Goal: Task Accomplishment & Management: Use online tool/utility

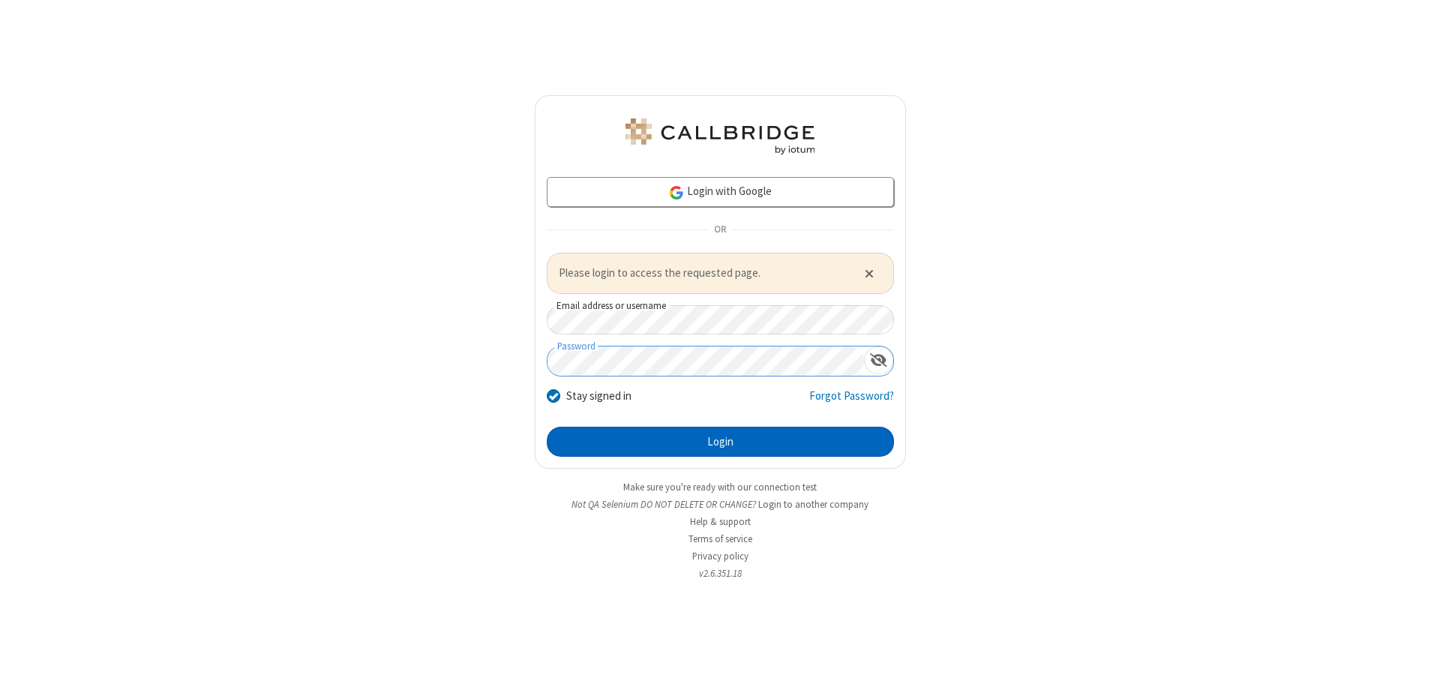
click at [720, 441] on button "Login" at bounding box center [720, 442] width 347 height 30
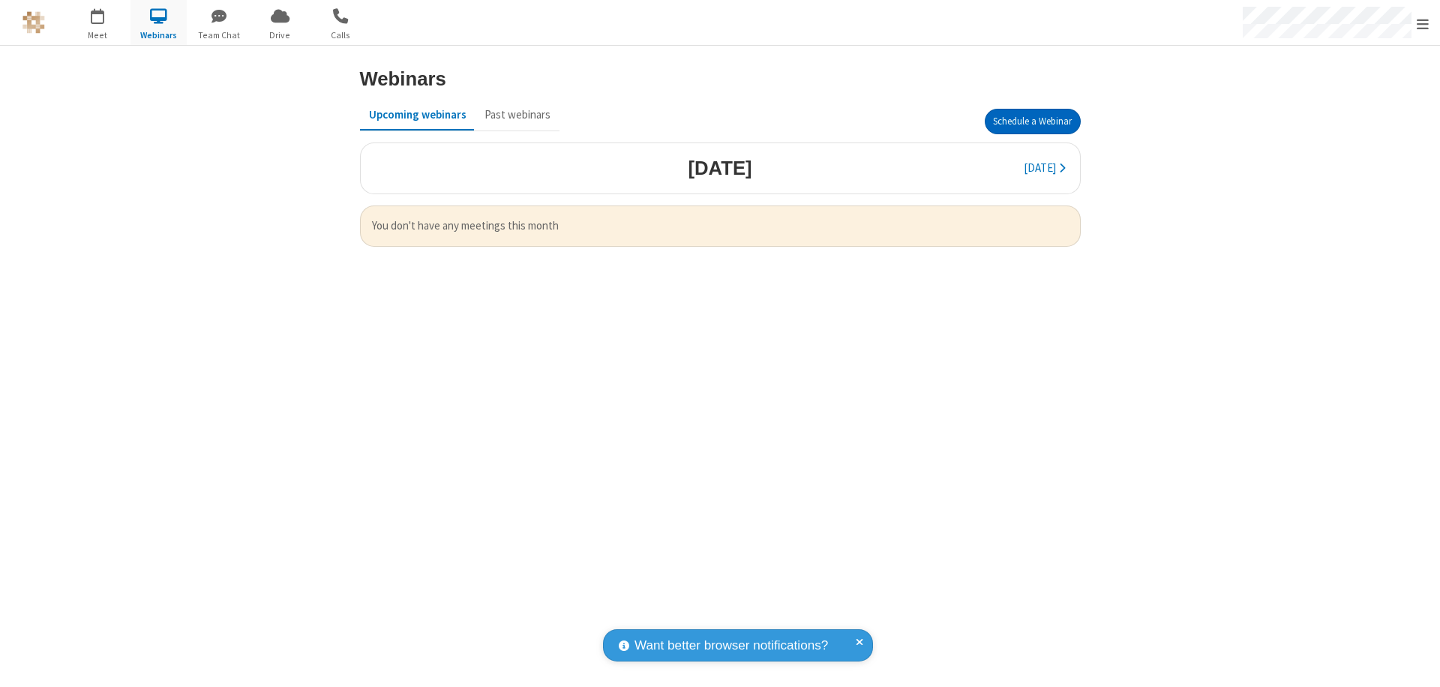
click at [1032, 121] on button "Schedule a Webinar" at bounding box center [1033, 121] width 96 height 25
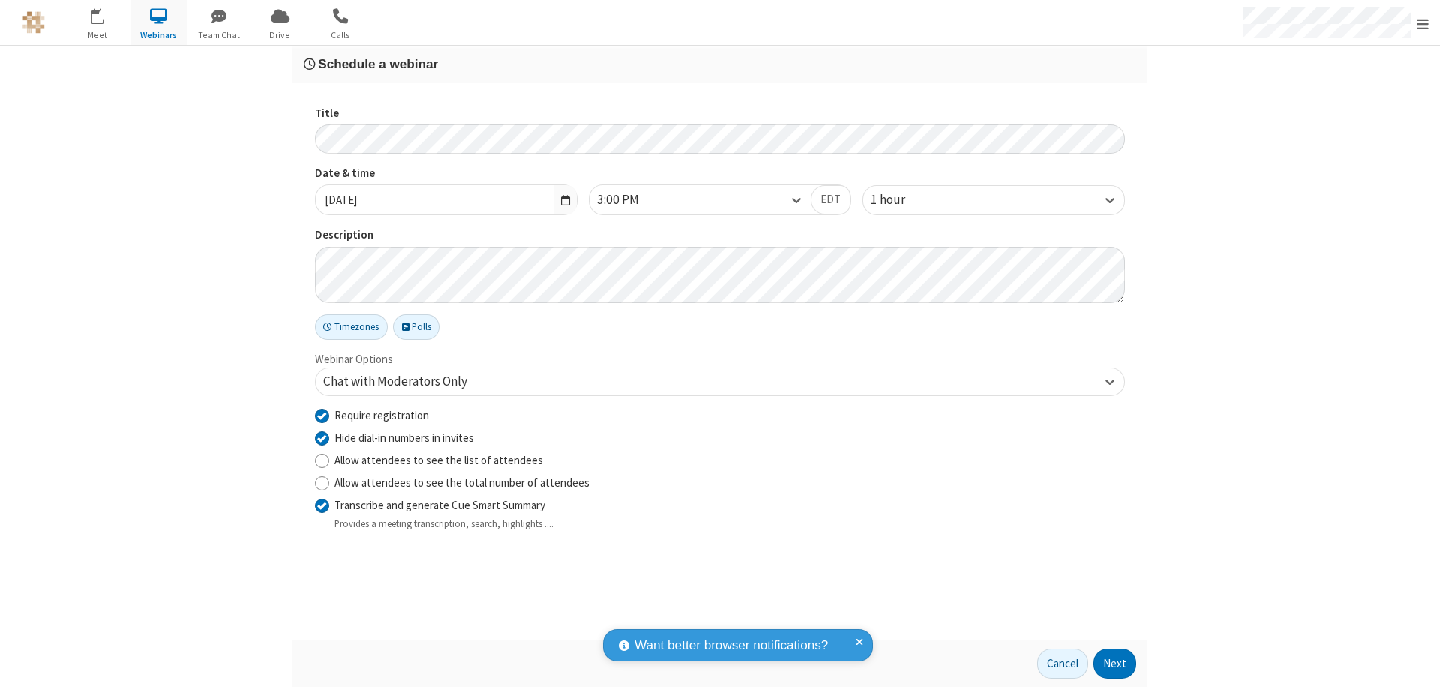
click at [322, 415] on input "Require registration" at bounding box center [322, 415] width 14 height 16
checkbox input "false"
click at [1115, 664] on button "Next" at bounding box center [1114, 664] width 43 height 30
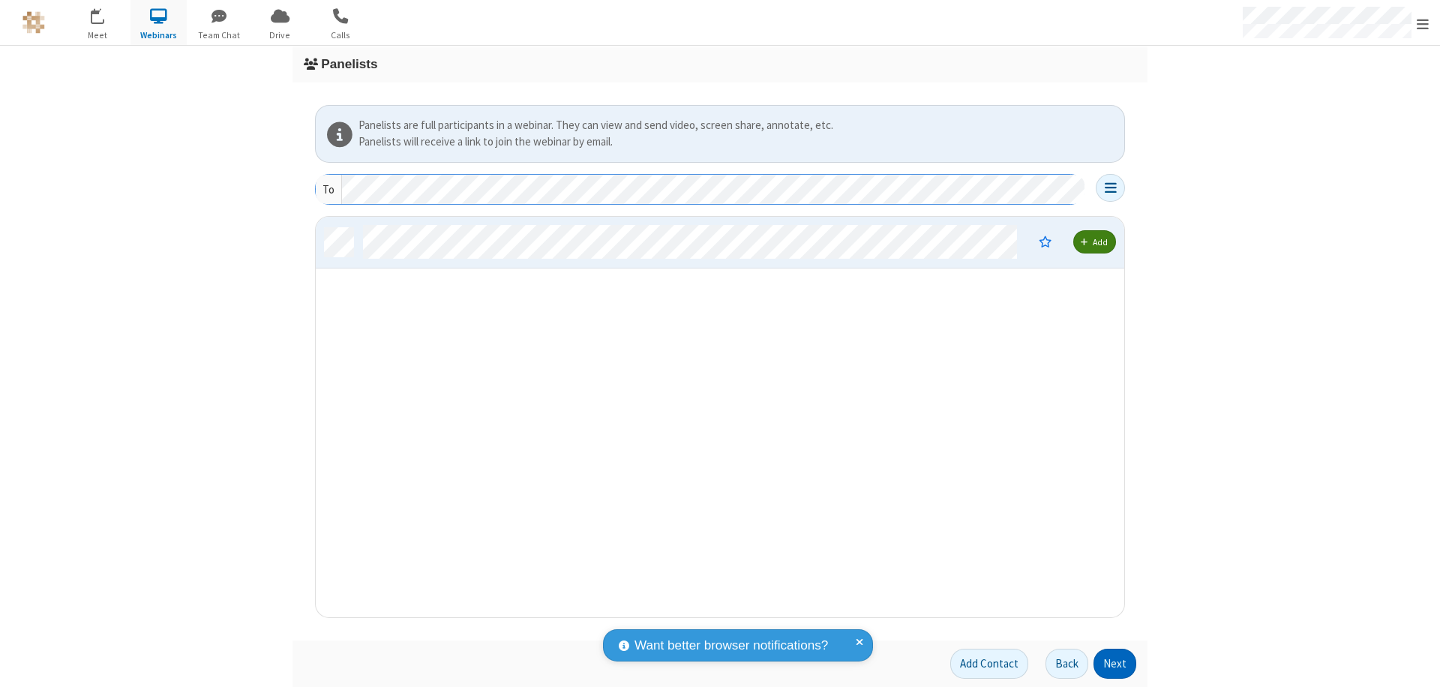
click at [1115, 664] on button "Next" at bounding box center [1114, 664] width 43 height 30
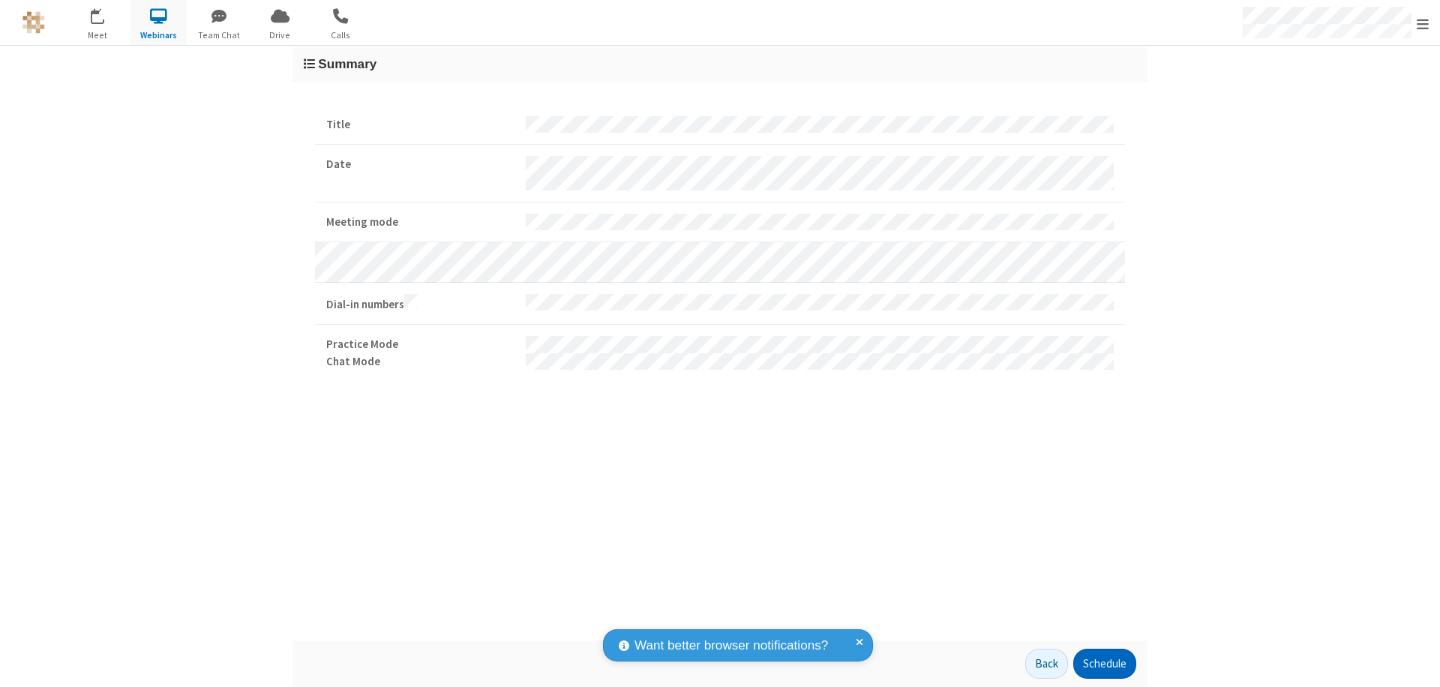
click at [1104, 664] on button "Schedule" at bounding box center [1104, 664] width 63 height 30
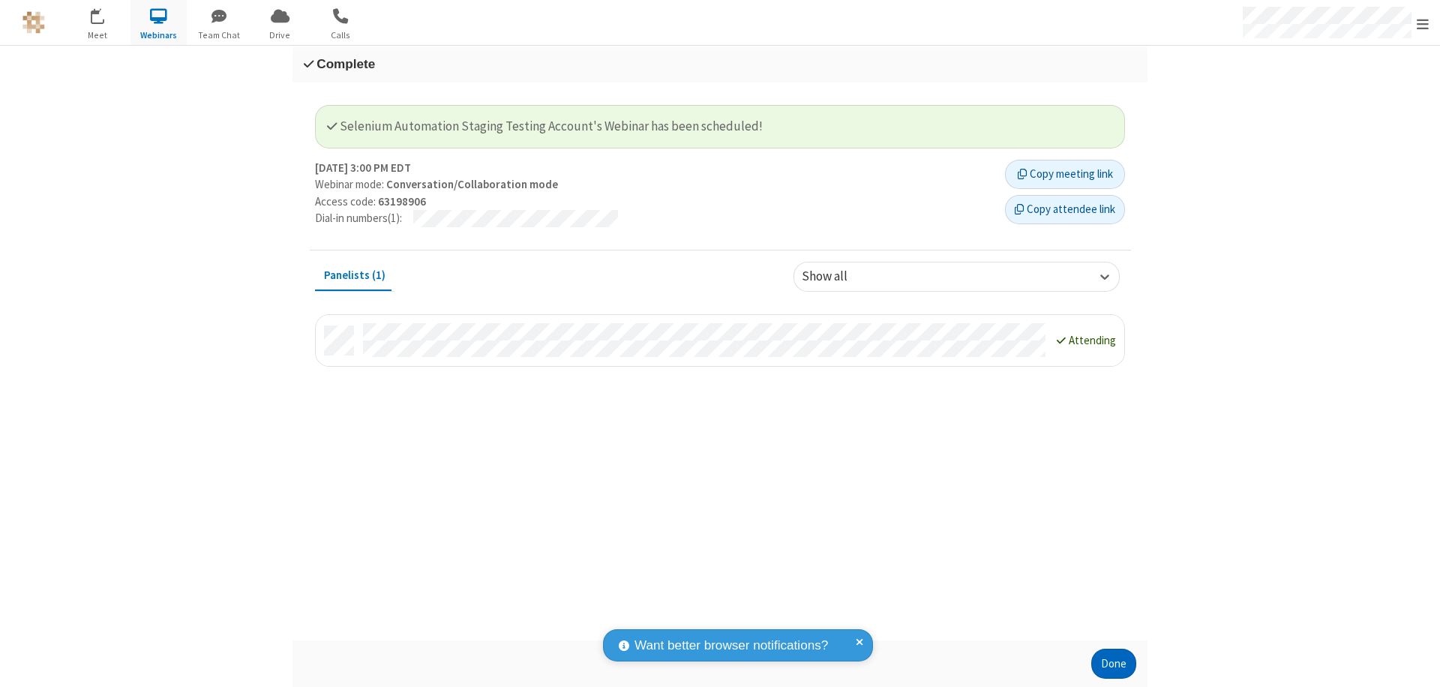
click at [1114, 664] on button "Done" at bounding box center [1113, 664] width 45 height 30
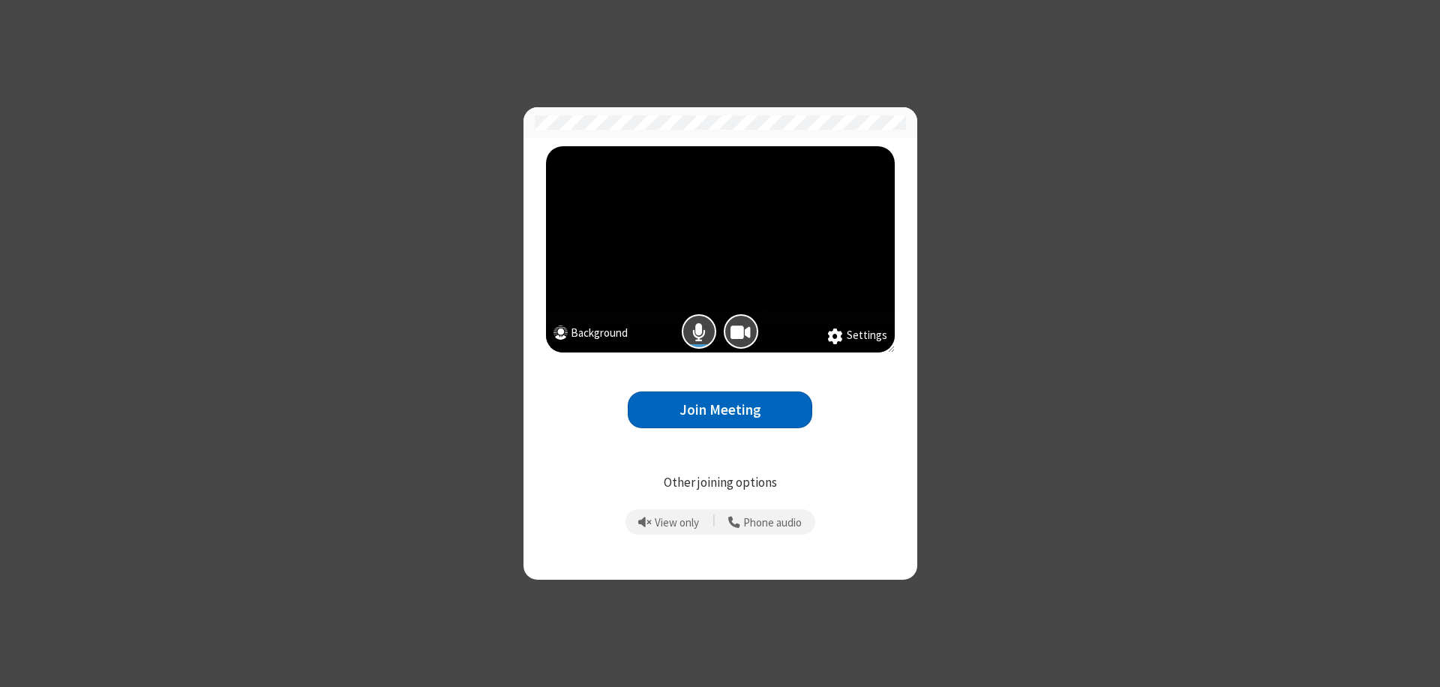
click at [720, 409] on button "Join Meeting" at bounding box center [720, 409] width 184 height 37
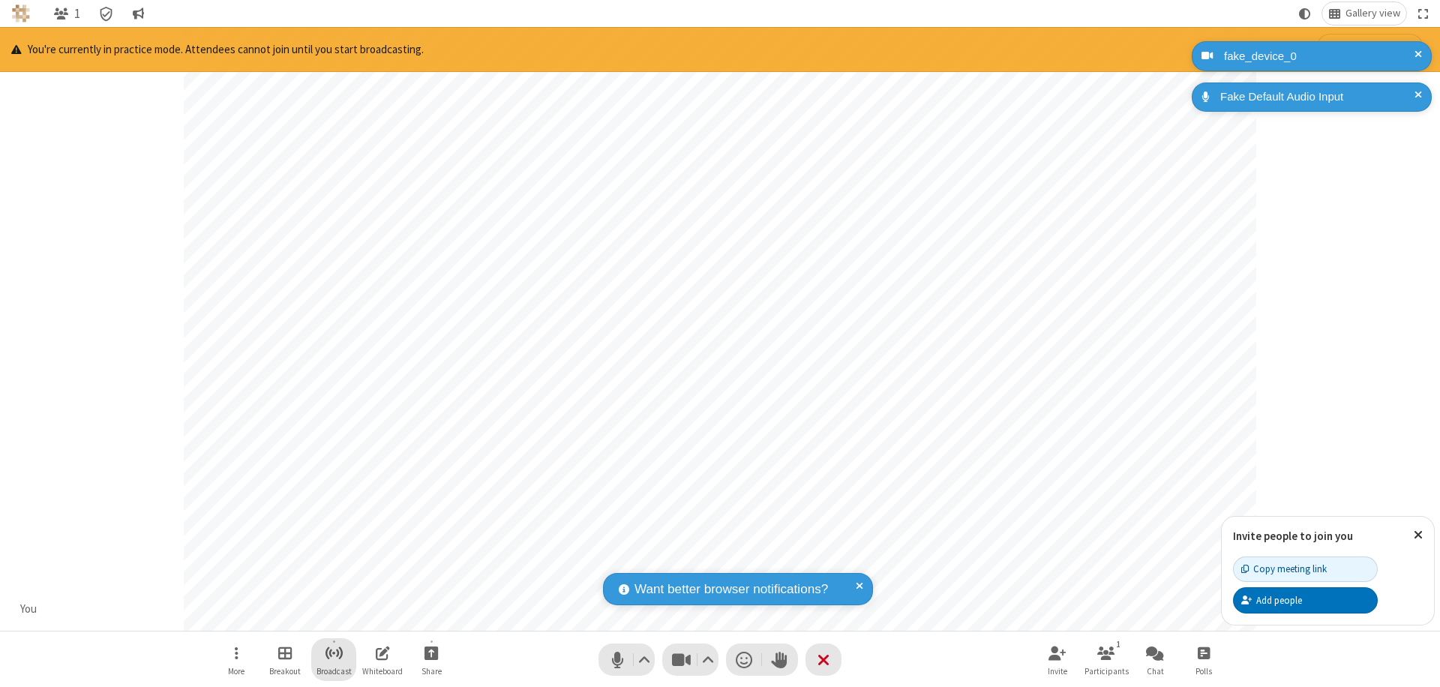
click at [333, 652] on span "Start broadcast" at bounding box center [334, 652] width 19 height 19
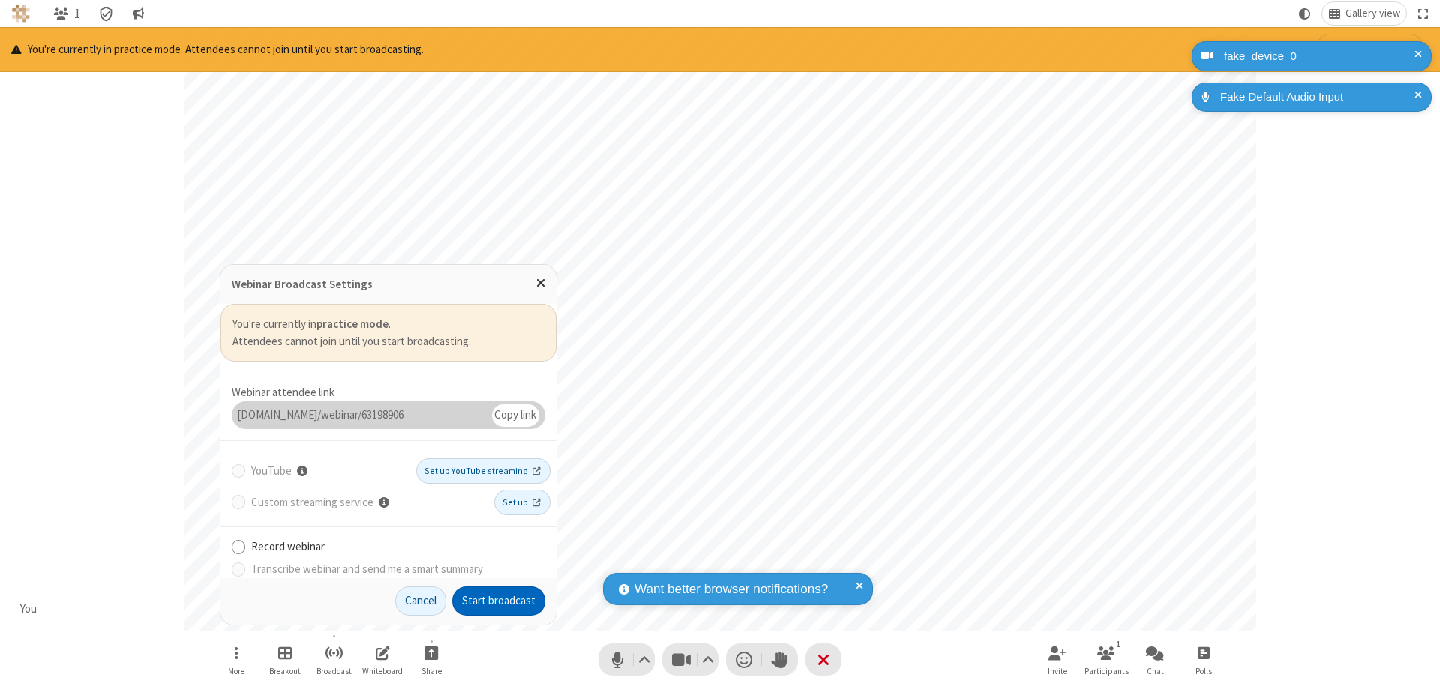
click at [499, 601] on button "Start broadcast" at bounding box center [498, 601] width 93 height 30
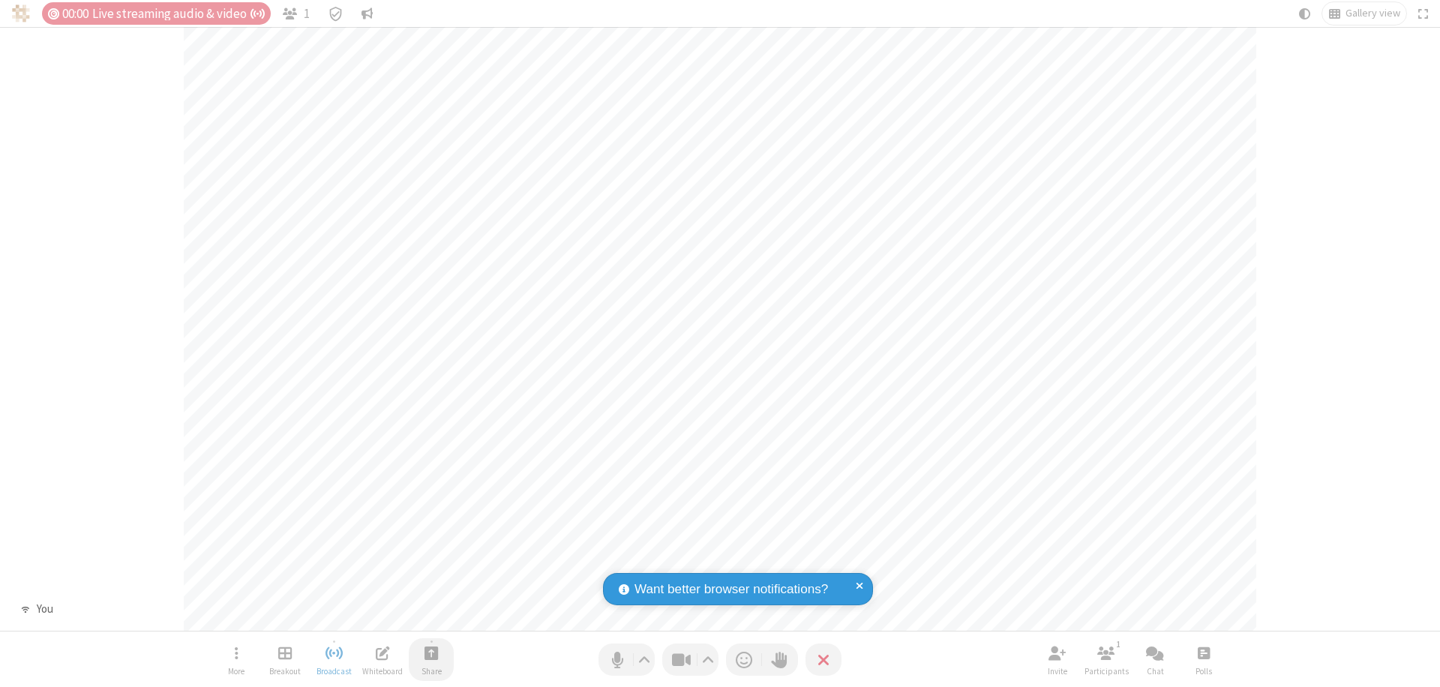
click at [431, 652] on span "Start sharing" at bounding box center [431, 652] width 14 height 19
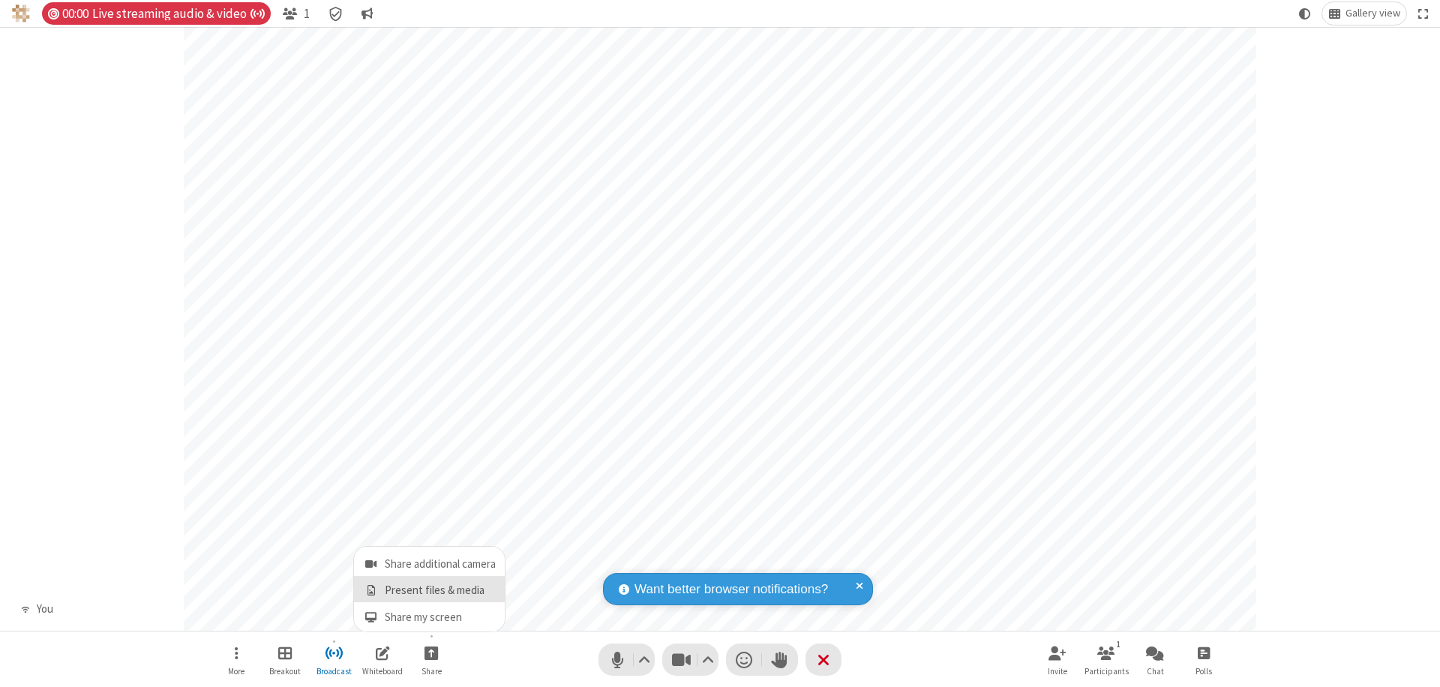
click at [370, 590] on span "Present files & media" at bounding box center [370, 590] width 17 height 13
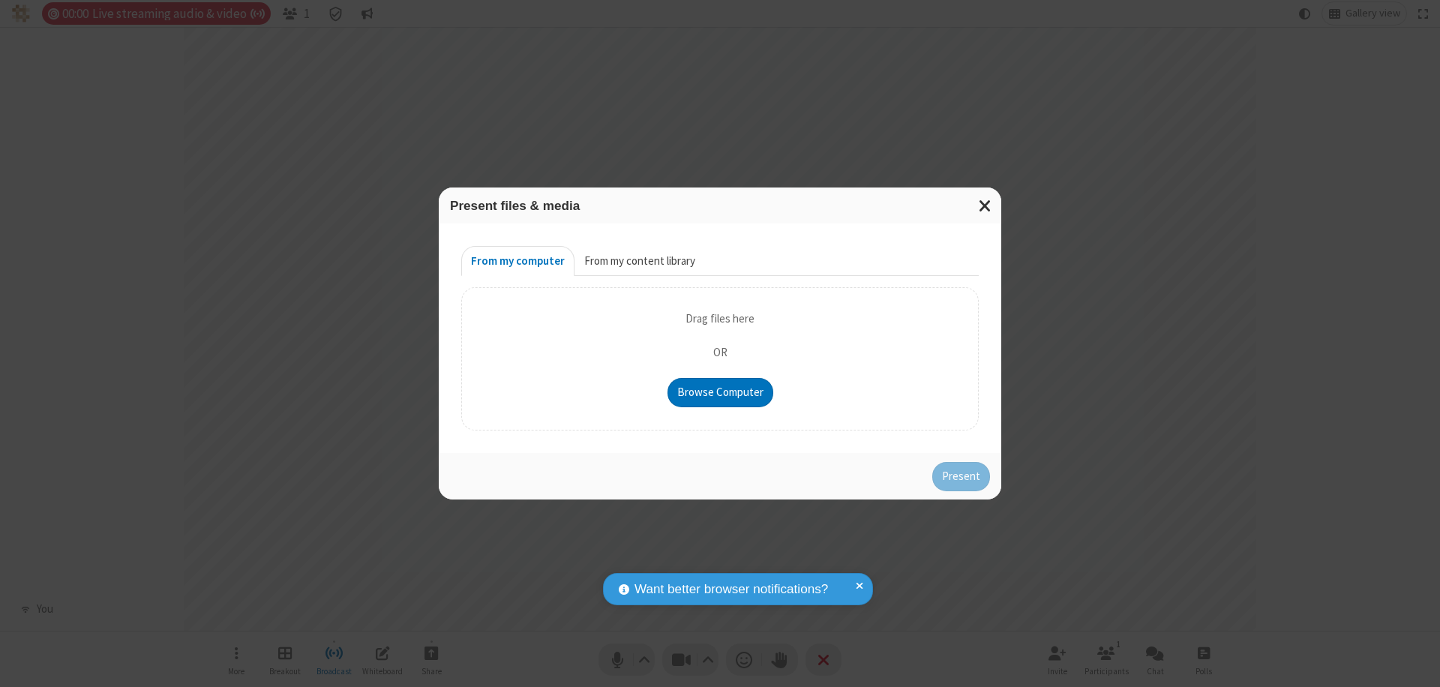
click at [638, 261] on button "From my content library" at bounding box center [639, 261] width 130 height 30
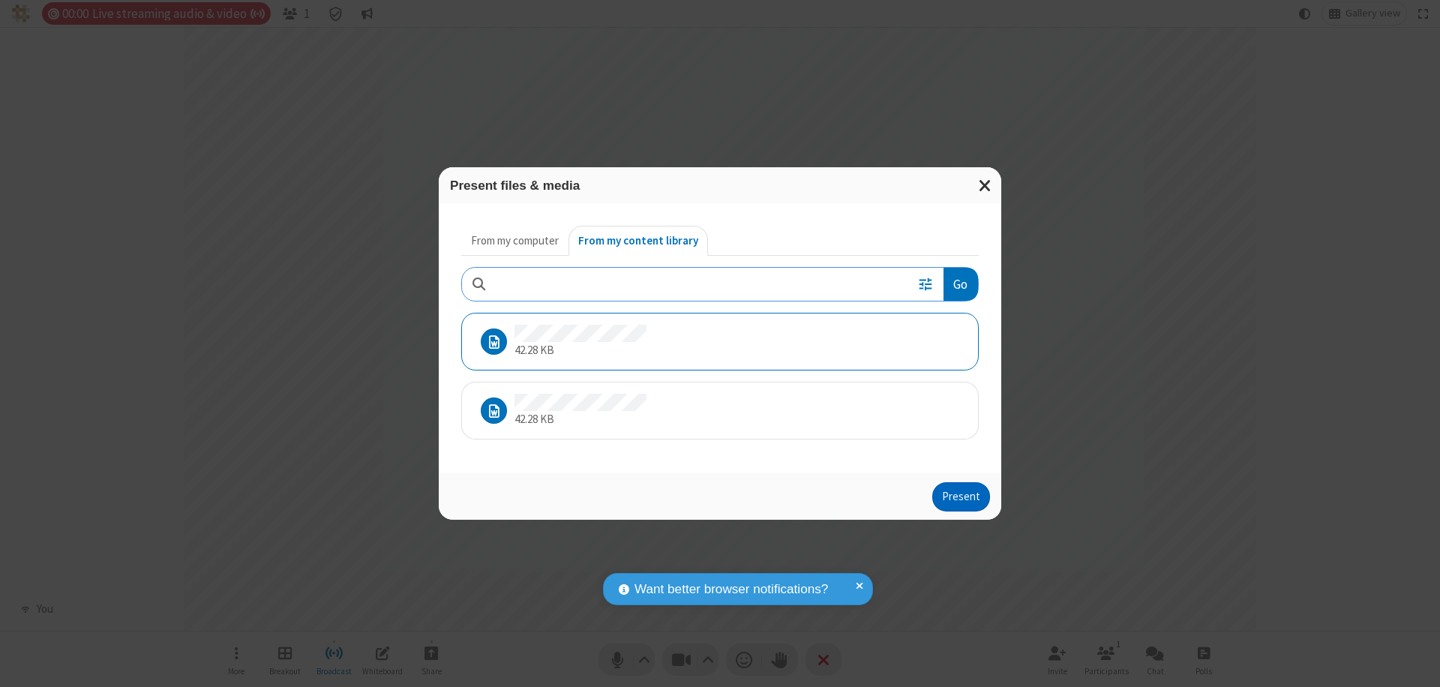
click at [962, 496] on button "Present" at bounding box center [961, 497] width 58 height 30
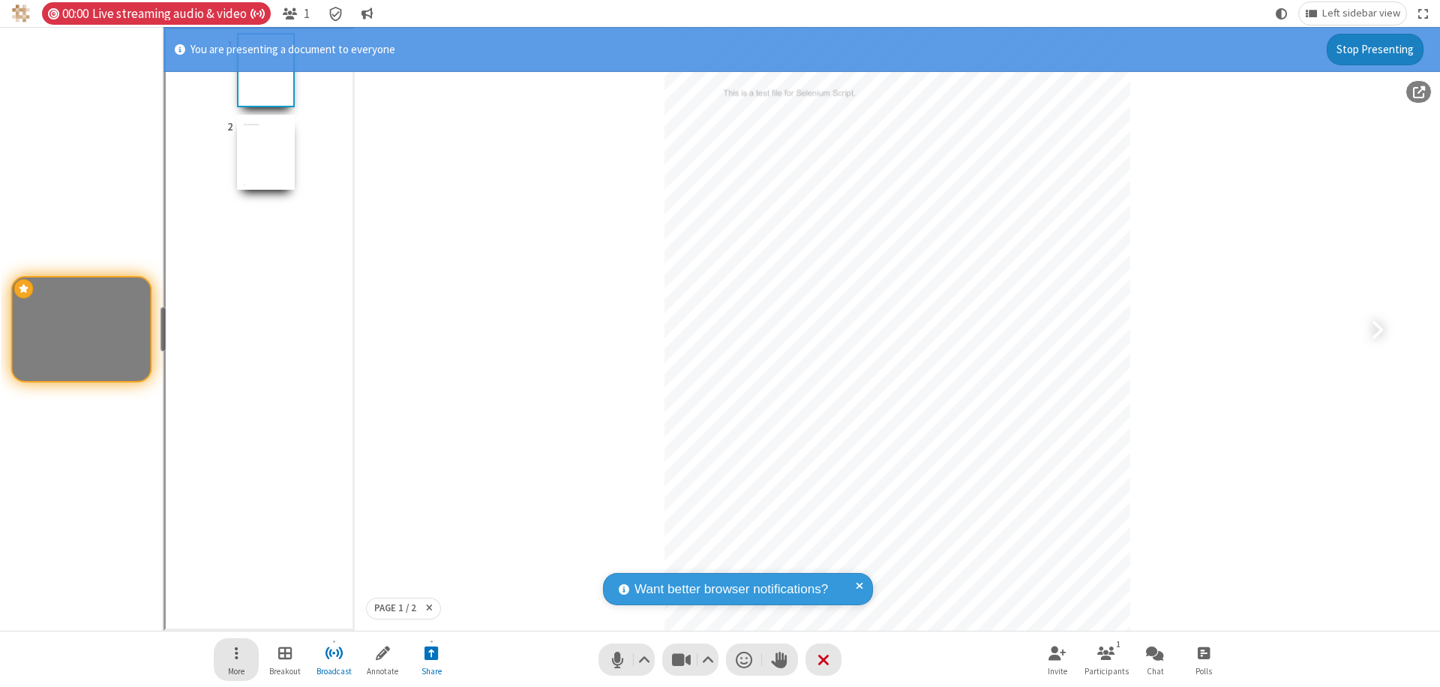
click at [236, 659] on span "Open menu" at bounding box center [237, 652] width 4 height 19
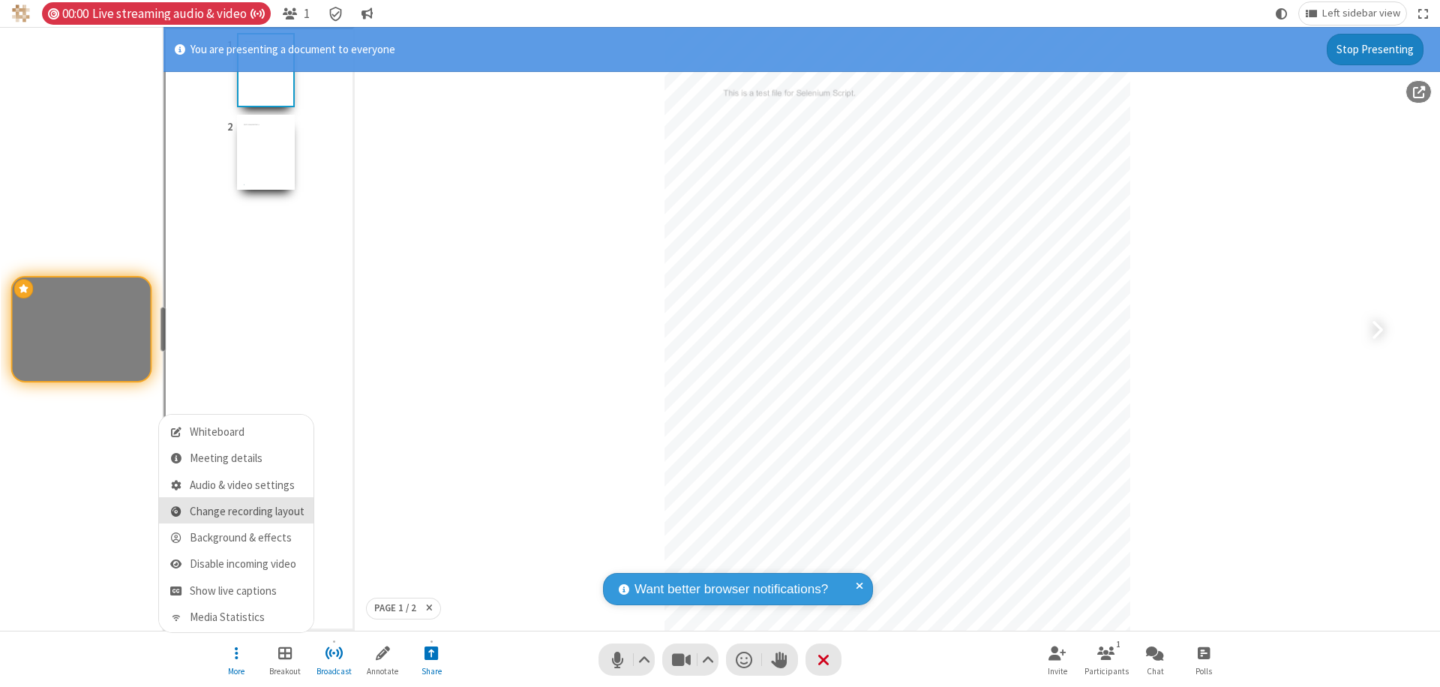
click at [247, 511] on span "Change recording layout" at bounding box center [247, 511] width 115 height 13
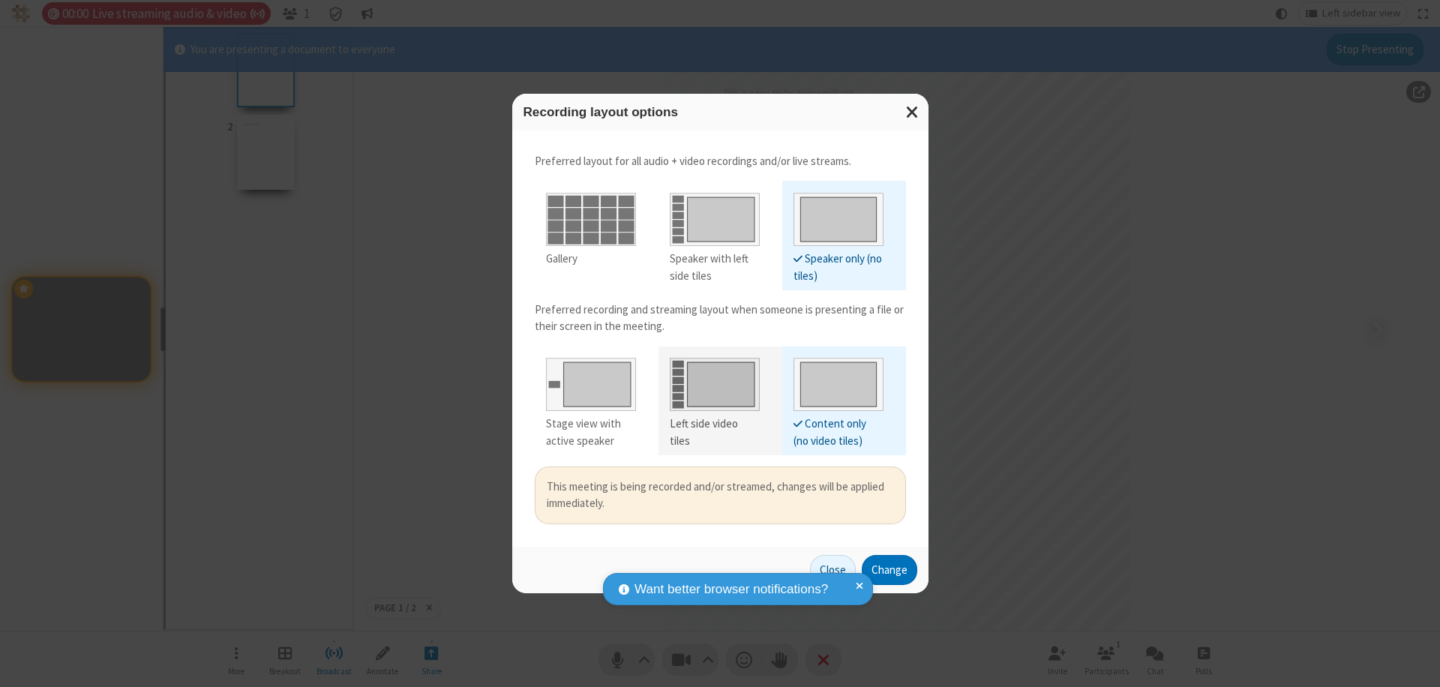
click at [714, 424] on div "Left side video tiles" at bounding box center [715, 432] width 90 height 34
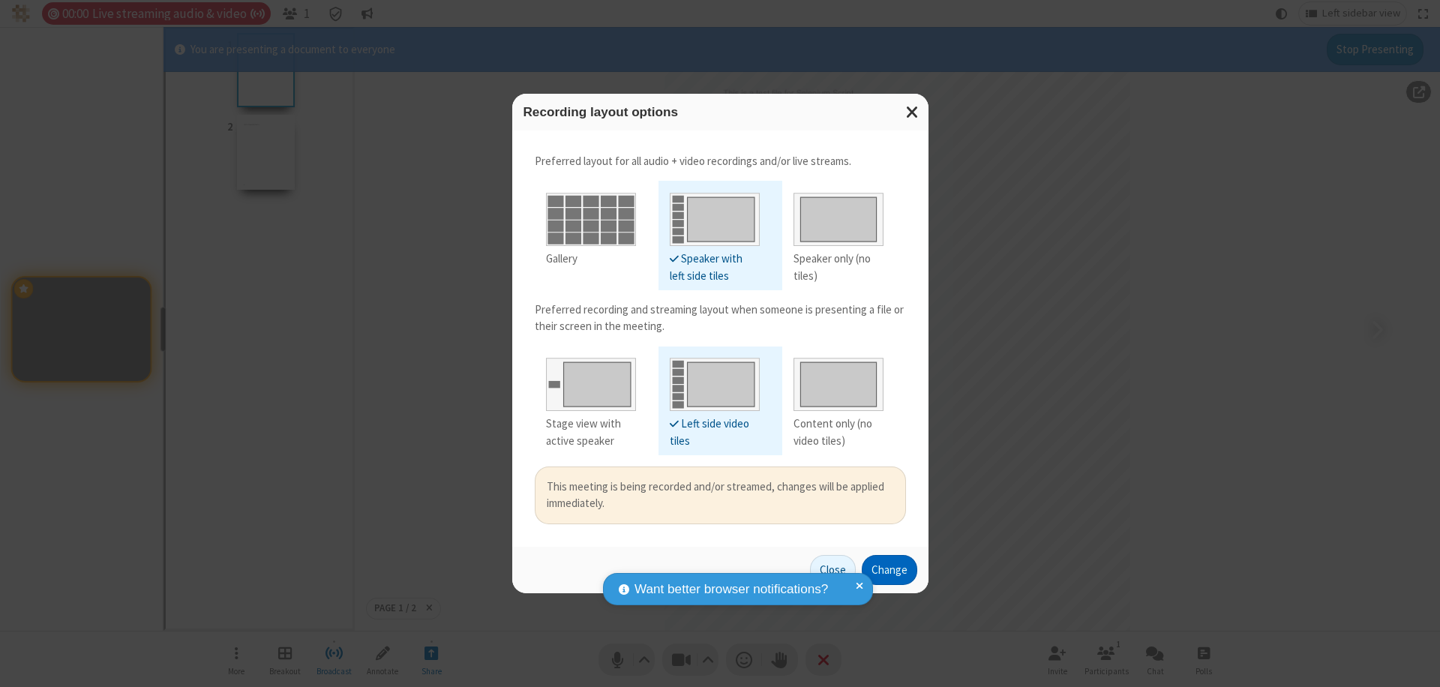
click at [889, 569] on button "Change" at bounding box center [889, 570] width 55 height 30
click at [833, 569] on button "Close" at bounding box center [833, 570] width 46 height 30
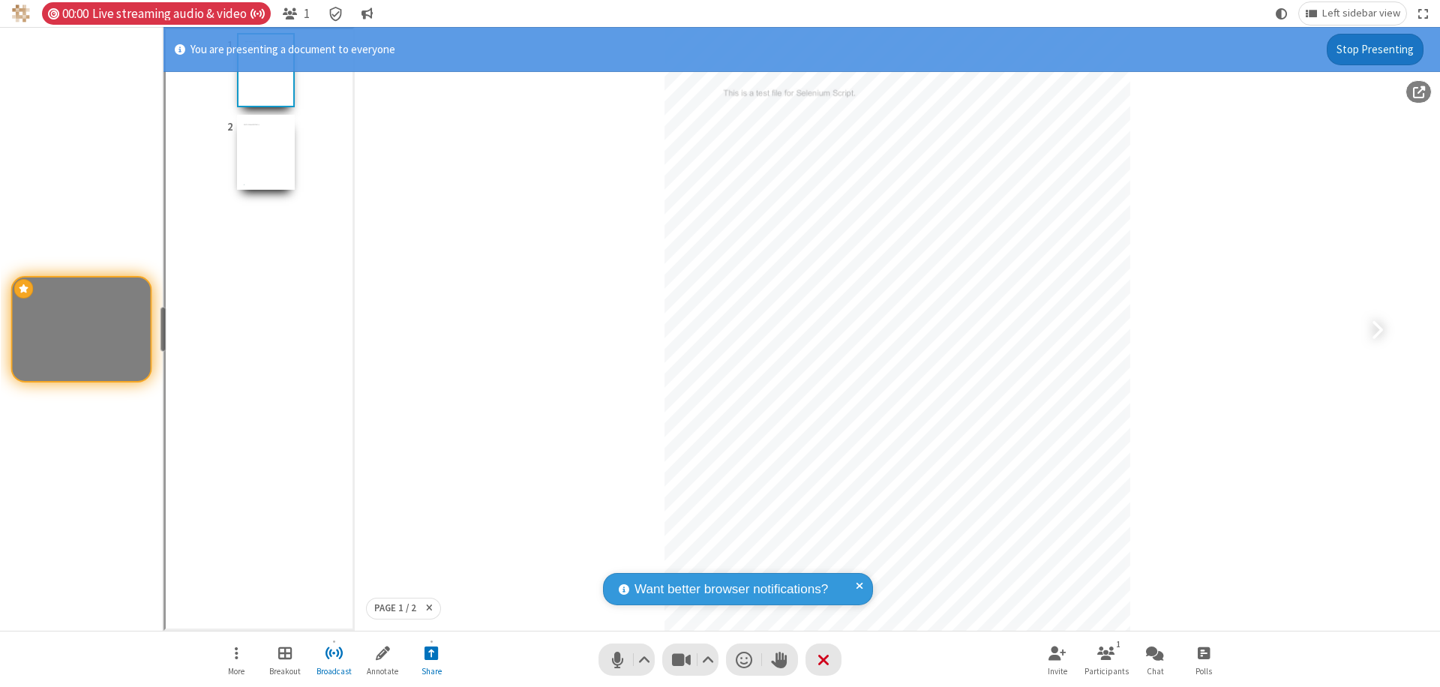
click at [1375, 49] on button "Stop Presenting" at bounding box center [1375, 49] width 97 height 31
